Goal: Task Accomplishment & Management: Complete application form

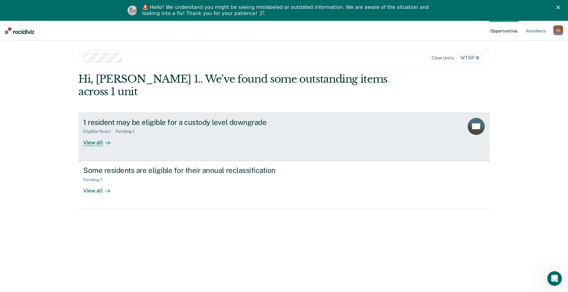
click at [88, 134] on div "View all" at bounding box center [100, 140] width 34 height 12
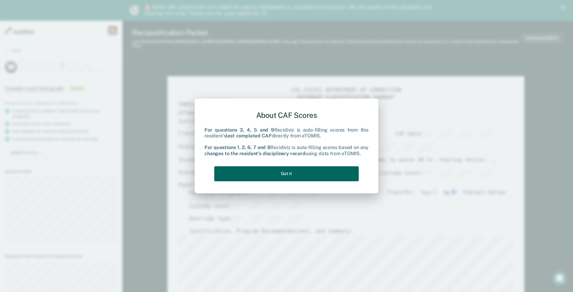
click at [302, 171] on button "Got it" at bounding box center [286, 173] width 144 height 15
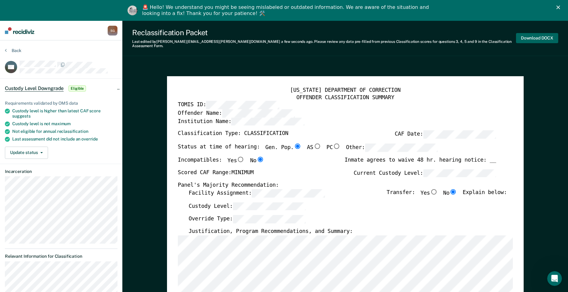
click at [542, 34] on button "Download DOCX" at bounding box center [537, 38] width 42 height 10
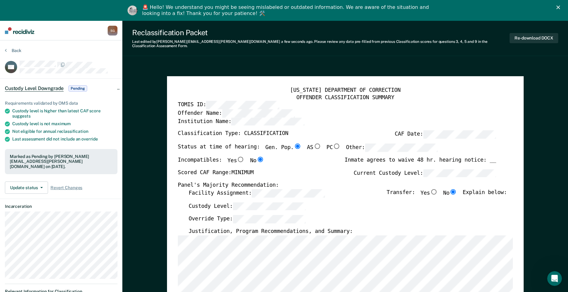
type textarea "x"
